Goal: Find specific page/section: Find specific page/section

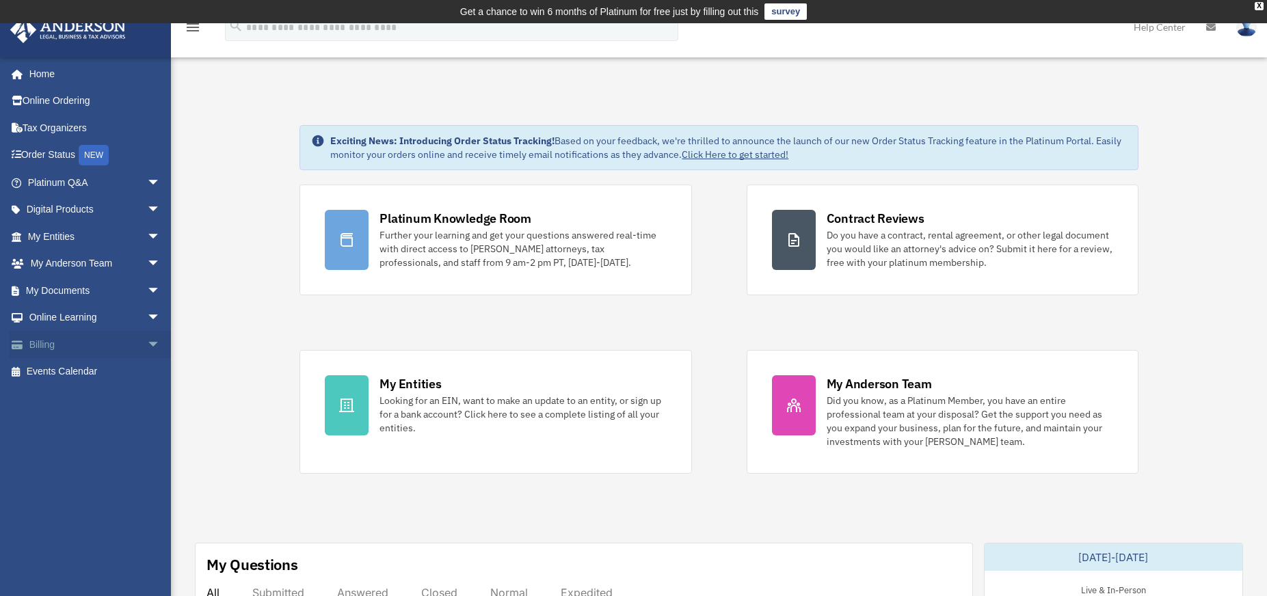
click at [147, 344] on span "arrow_drop_down" at bounding box center [160, 345] width 27 height 28
drag, startPoint x: 81, startPoint y: 391, endPoint x: 92, endPoint y: 390, distance: 10.3
click at [81, 391] on link "Past Invoices" at bounding box center [100, 399] width 162 height 27
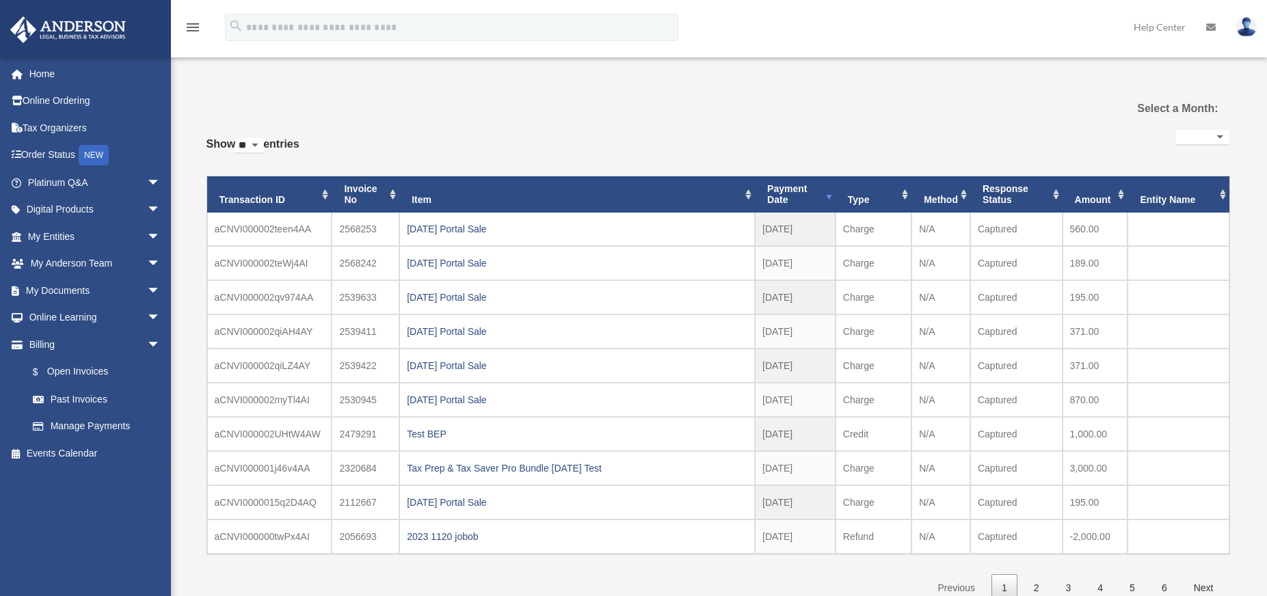
select select
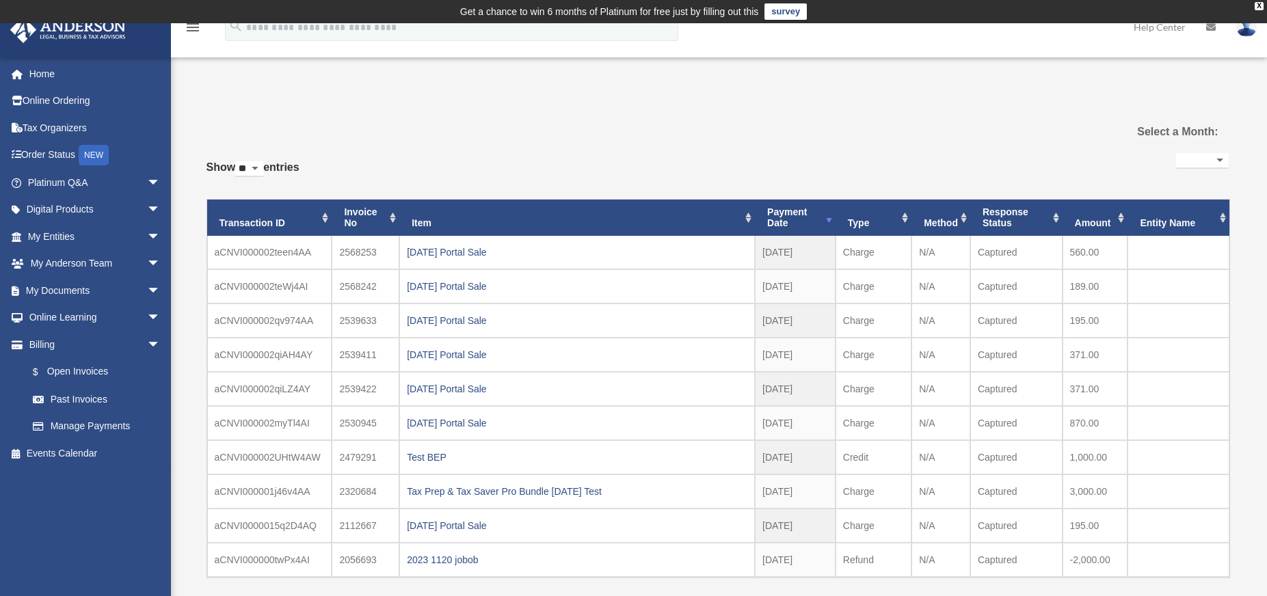
click at [212, 101] on div "**********" at bounding box center [718, 382] width 1022 height 568
click at [185, 441] on div "Past Invoices bob.apples@andersonadvisors.com Sign Out bob.apples@andersonadvis…" at bounding box center [633, 370] width 1267 height 592
drag, startPoint x: 211, startPoint y: 107, endPoint x: 206, endPoint y: 116, distance: 9.5
click at [211, 114] on div "**********" at bounding box center [718, 382] width 1022 height 568
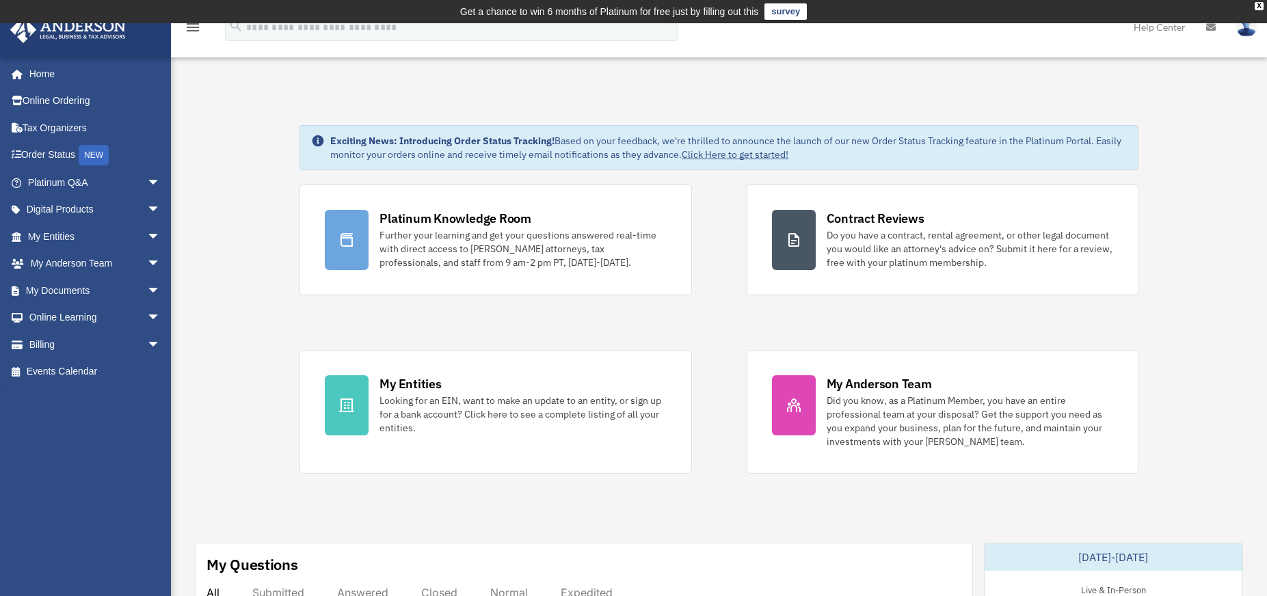
drag, startPoint x: 386, startPoint y: 507, endPoint x: 397, endPoint y: 504, distance: 11.9
click at [147, 190] on span "arrow_drop_down" at bounding box center [160, 183] width 27 height 28
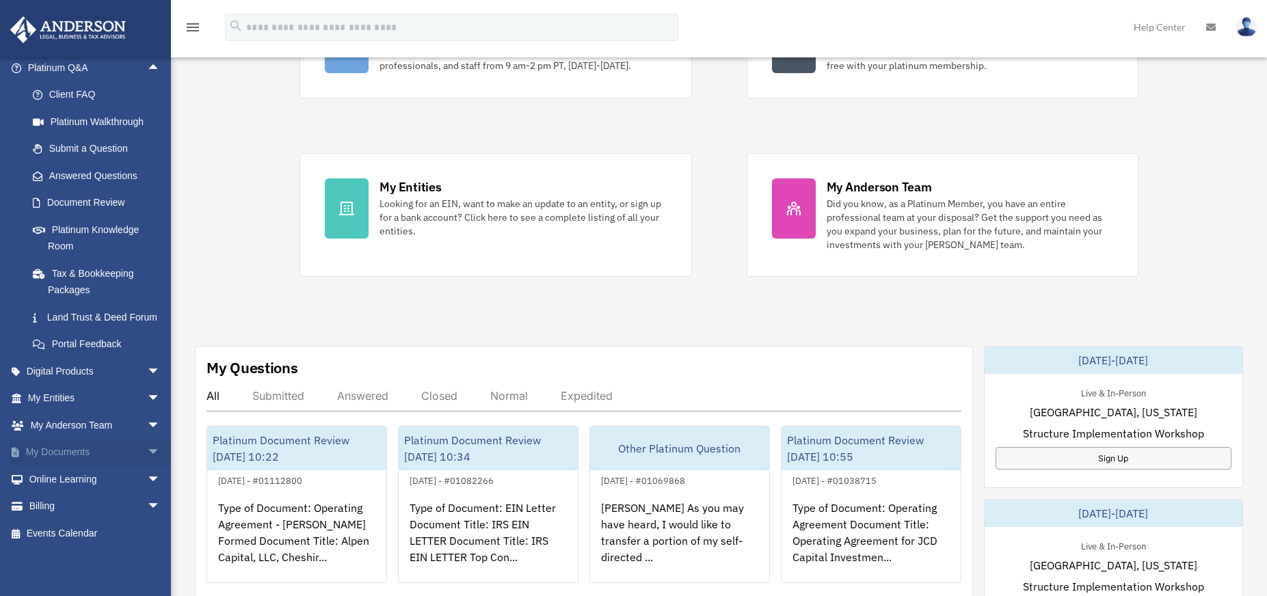
scroll to position [205, 0]
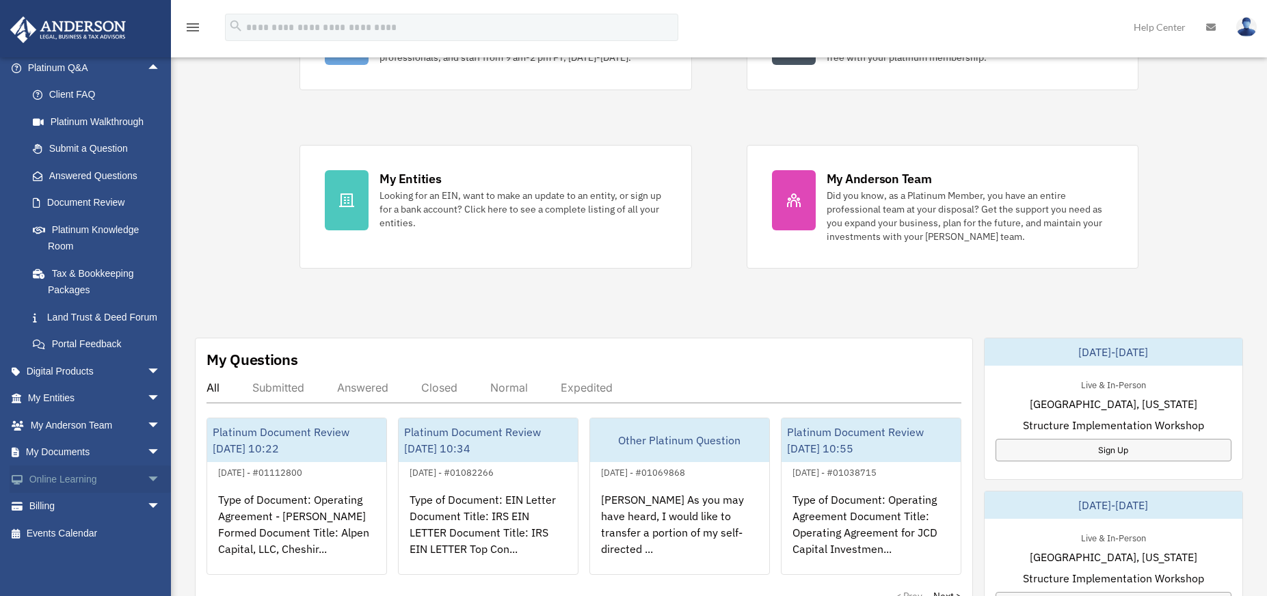
click at [150, 477] on span "arrow_drop_down" at bounding box center [160, 480] width 27 height 28
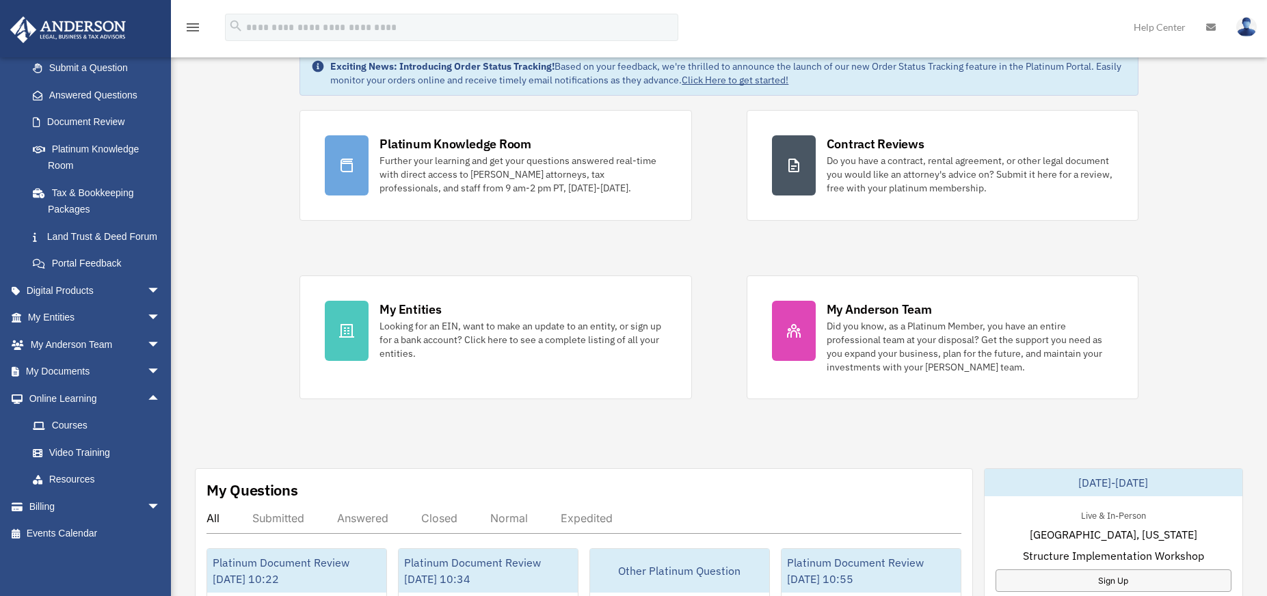
scroll to position [0, 0]
